Goal: Task Accomplishment & Management: Use online tool/utility

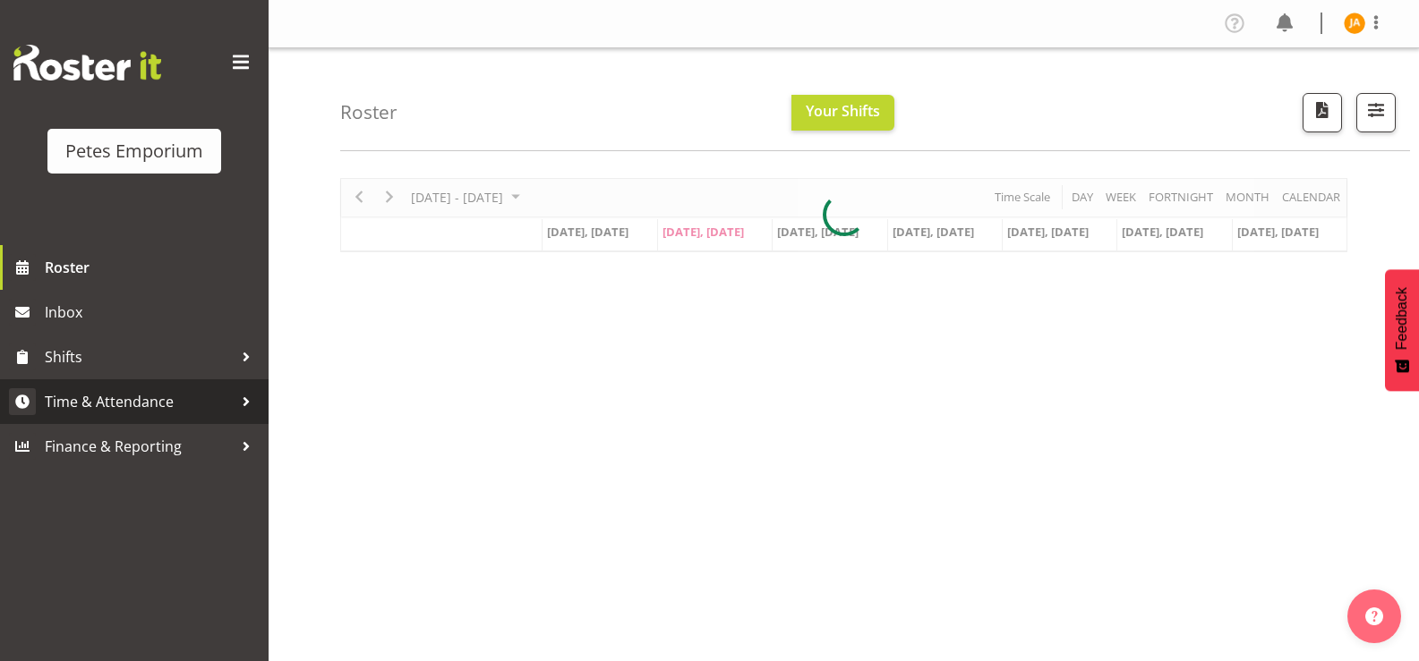
click at [135, 396] on span "Time & Attendance" at bounding box center [139, 401] width 188 height 27
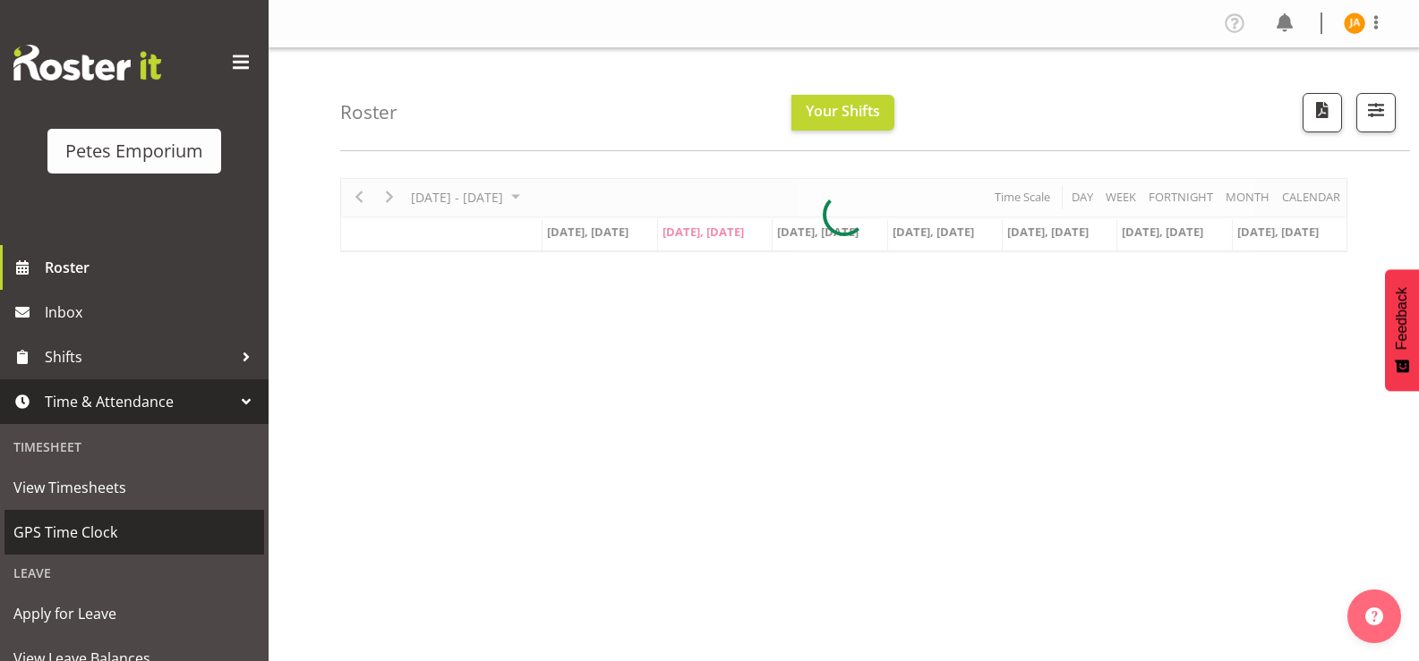
click at [118, 514] on link "GPS Time Clock" at bounding box center [134, 532] width 260 height 45
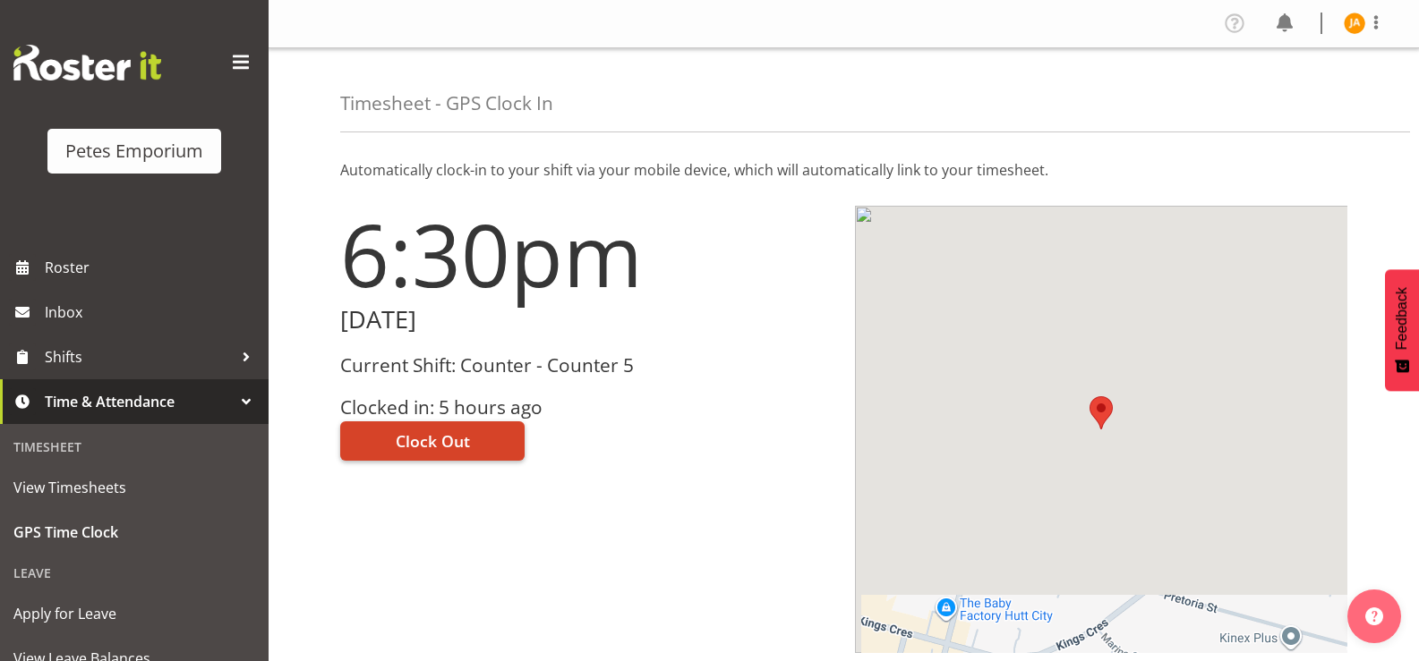
click at [455, 439] on span "Clock Out" at bounding box center [433, 441] width 74 height 23
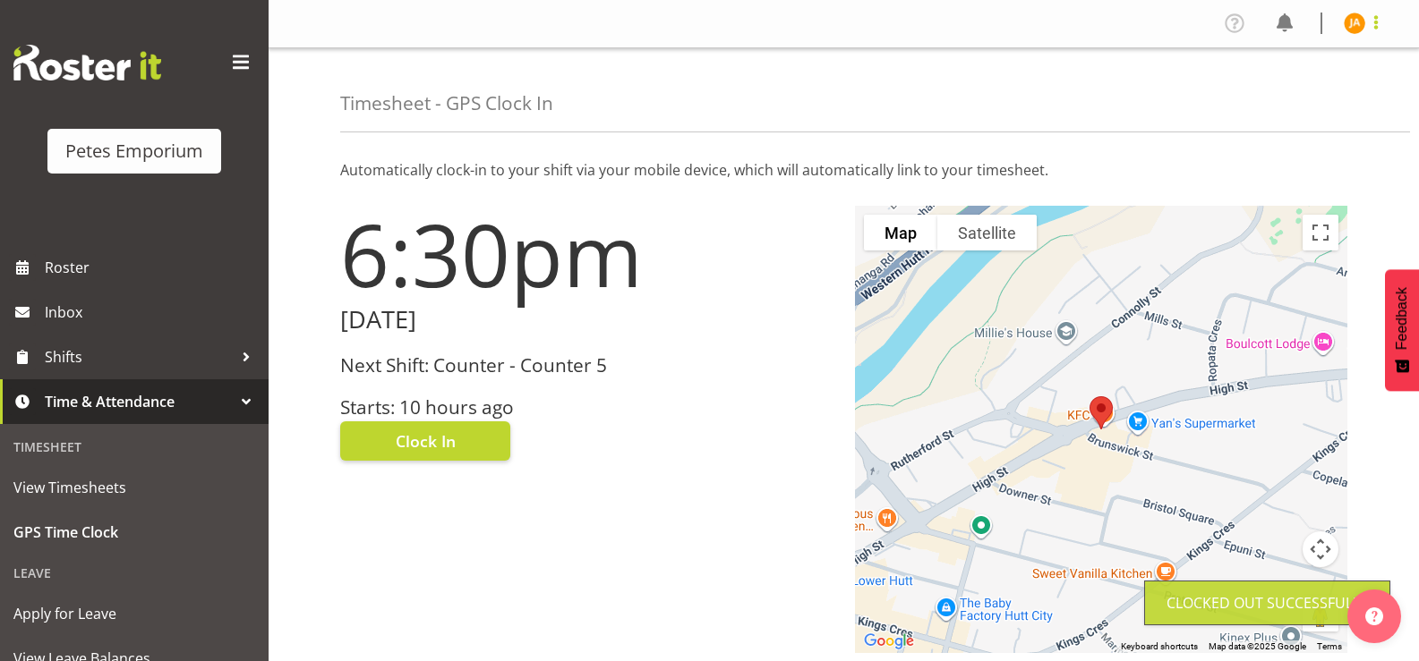
click at [1367, 13] on span at bounding box center [1375, 22] width 21 height 21
click at [1273, 98] on link "Log Out" at bounding box center [1300, 94] width 172 height 32
